Goal: Obtain resource: Obtain resource

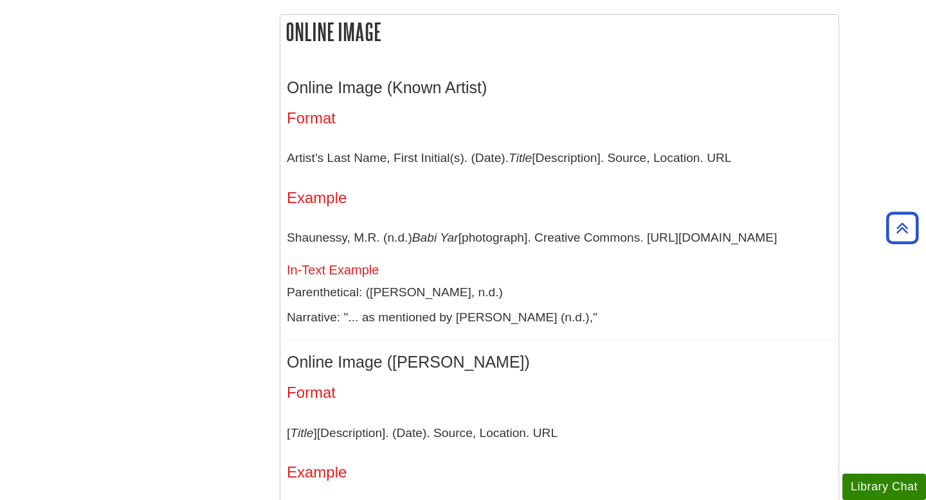
scroll to position [2870, 0]
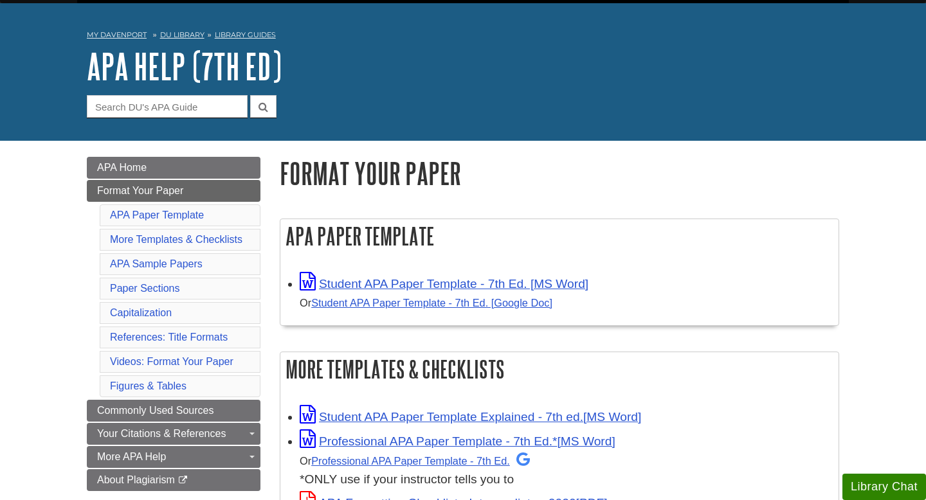
scroll to position [37, 0]
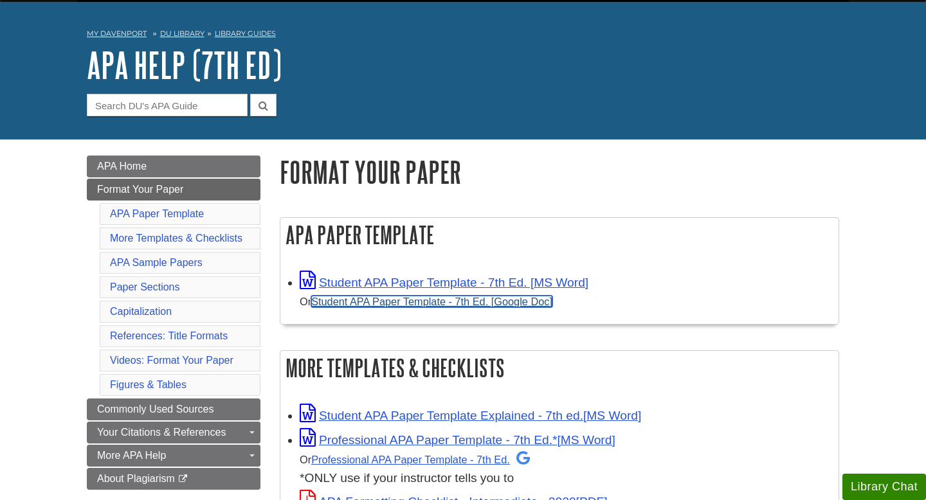
click at [384, 302] on link "Student APA Paper Template - 7th Ed. [Google Doc]" at bounding box center [431, 302] width 241 height 12
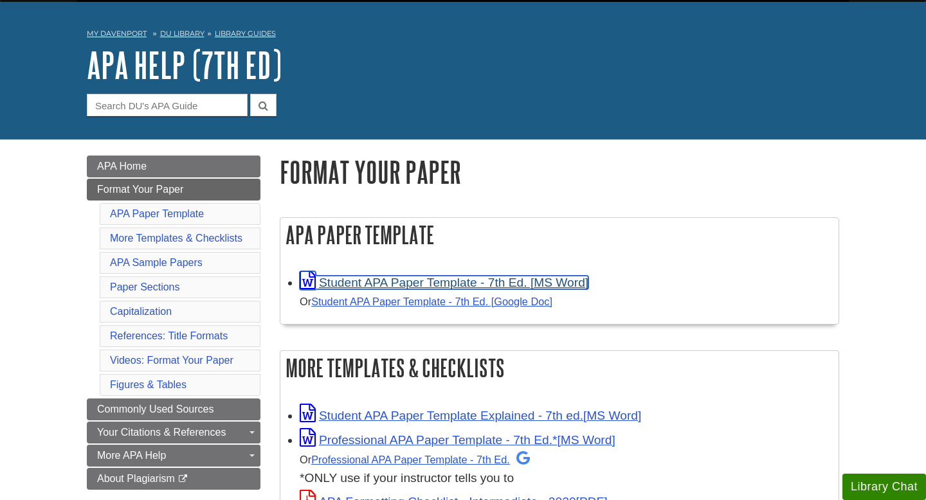
click at [371, 287] on link "Student APA Paper Template - 7th Ed. [MS Word]" at bounding box center [444, 282] width 289 height 13
